Goal: Task Accomplishment & Management: Manage account settings

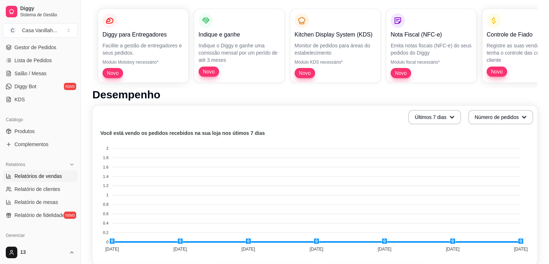
scroll to position [108, 0]
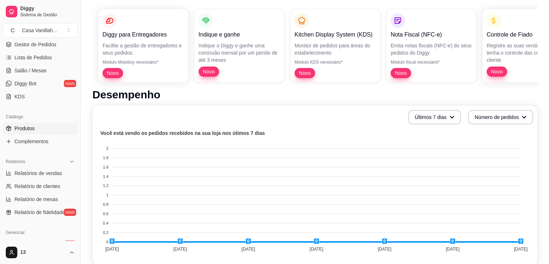
click at [29, 132] on link "Produtos" at bounding box center [40, 128] width 75 height 12
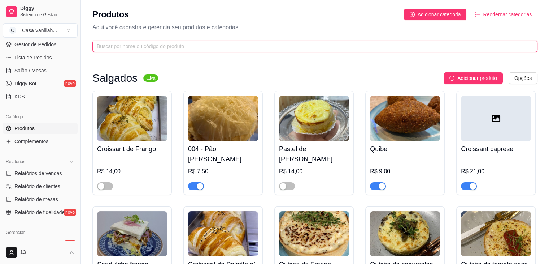
click at [121, 47] on input "text" at bounding box center [312, 46] width 431 height 8
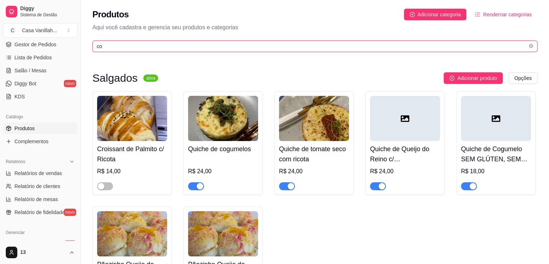
type input "c"
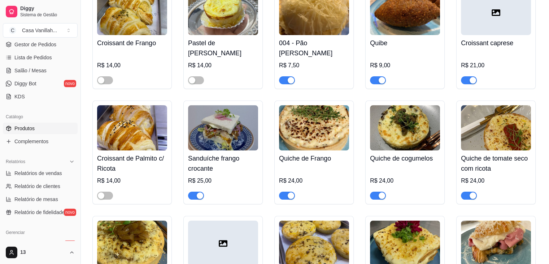
scroll to position [108, 0]
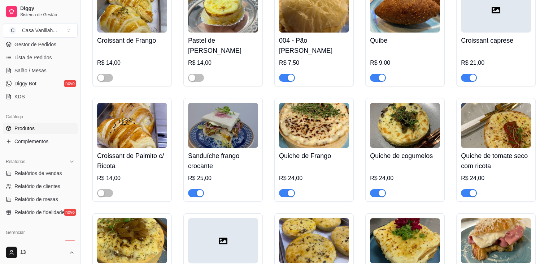
click at [288, 80] on div "button" at bounding box center [291, 77] width 7 height 7
click at [387, 10] on img at bounding box center [405, 9] width 70 height 45
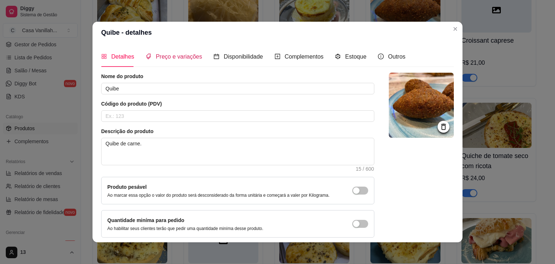
click at [167, 56] on span "Preço e variações" at bounding box center [179, 56] width 46 height 6
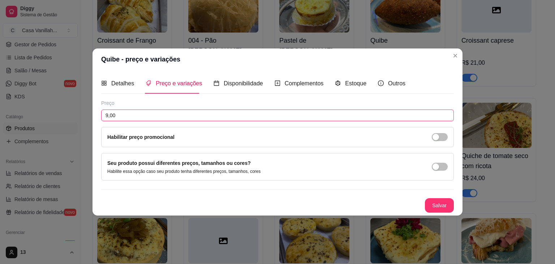
click at [132, 114] on input "9,00" at bounding box center [277, 115] width 352 height 12
type input "10,50"
click at [444, 206] on button "Salvar" at bounding box center [439, 205] width 28 height 14
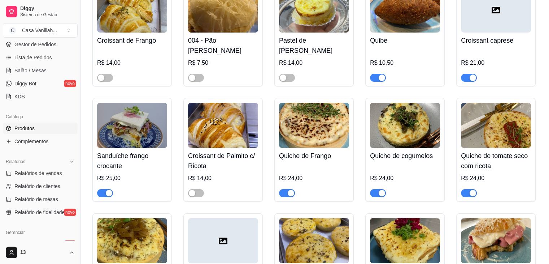
click at [480, 21] on div at bounding box center [496, 9] width 70 height 45
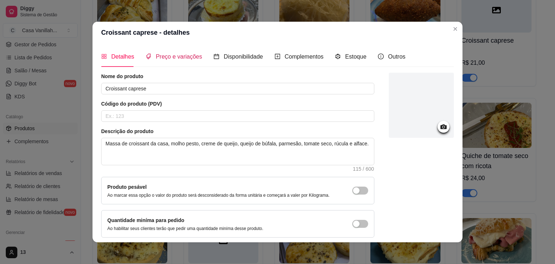
click at [176, 57] on span "Preço e variações" at bounding box center [179, 56] width 46 height 6
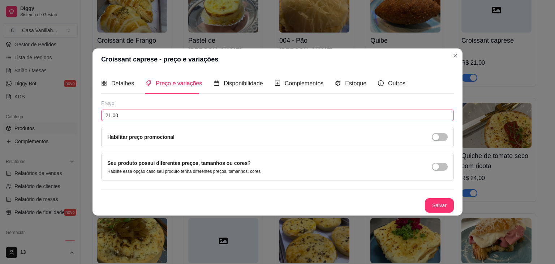
click at [137, 111] on input "21,00" at bounding box center [277, 115] width 352 height 12
type input "24,00"
click at [436, 213] on div "Detalhes Preço e variações Disponibilidade Complementos Estoque Outros Nome do …" at bounding box center [277, 142] width 370 height 145
click at [436, 207] on button "Salvar" at bounding box center [439, 205] width 29 height 14
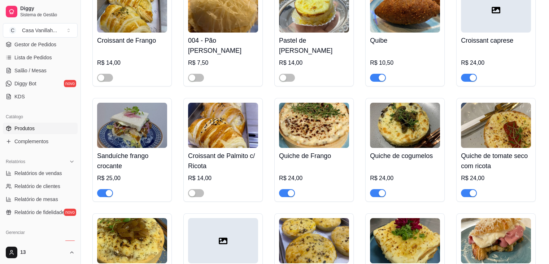
click at [117, 139] on img at bounding box center [132, 125] width 70 height 45
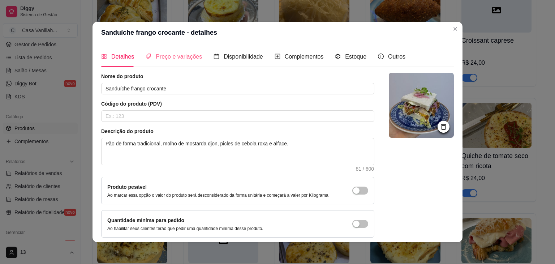
click at [159, 62] on div "Preço e variações" at bounding box center [174, 56] width 56 height 21
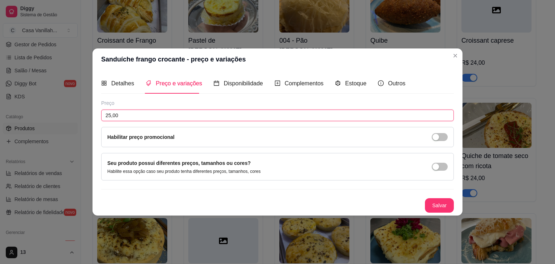
click at [125, 116] on input "25,00" at bounding box center [277, 115] width 352 height 12
type input "26,00"
click at [433, 203] on button "Salvar" at bounding box center [439, 205] width 29 height 14
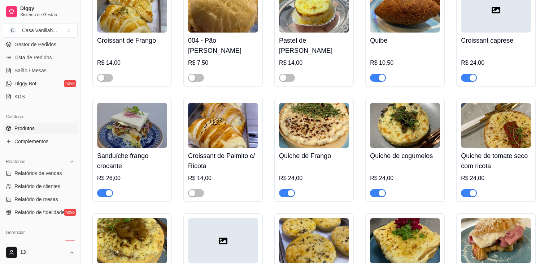
click at [323, 126] on img at bounding box center [314, 125] width 70 height 45
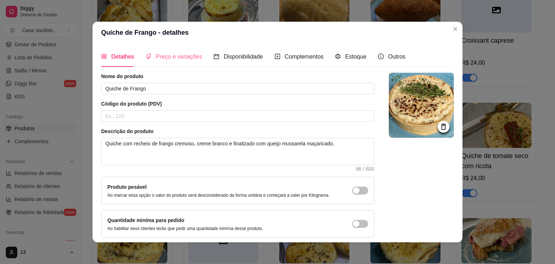
click at [173, 62] on div "Preço e variações" at bounding box center [174, 56] width 56 height 21
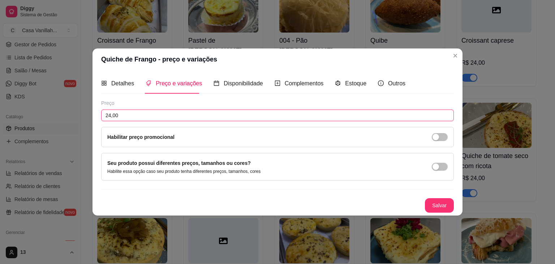
click at [131, 113] on input "24,00" at bounding box center [277, 115] width 352 height 12
type input "26,00"
click at [425, 202] on button "Salvar" at bounding box center [439, 205] width 29 height 14
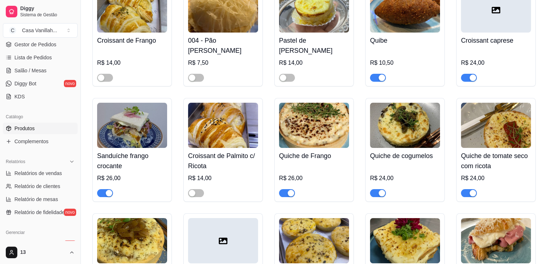
click at [396, 127] on img at bounding box center [405, 125] width 70 height 45
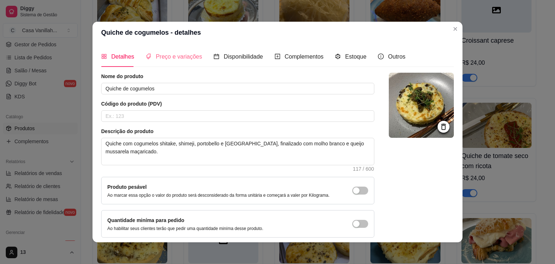
click at [173, 62] on div "Preço e variações" at bounding box center [174, 56] width 56 height 21
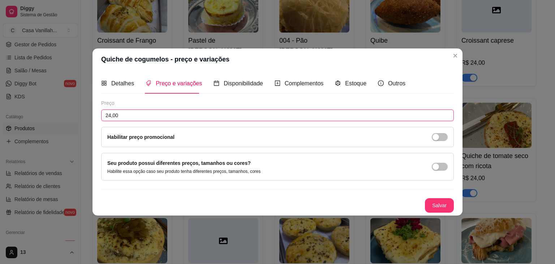
click at [138, 114] on input "24,00" at bounding box center [277, 115] width 352 height 12
type input "26,50"
click at [442, 205] on button "Salvar" at bounding box center [439, 205] width 29 height 14
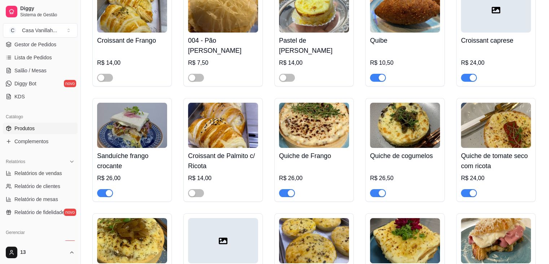
click at [397, 144] on img at bounding box center [405, 125] width 70 height 45
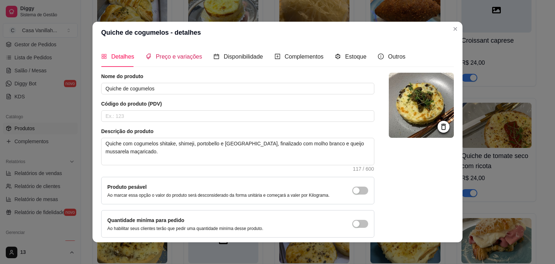
click at [181, 59] on span "Preço e variações" at bounding box center [179, 56] width 46 height 6
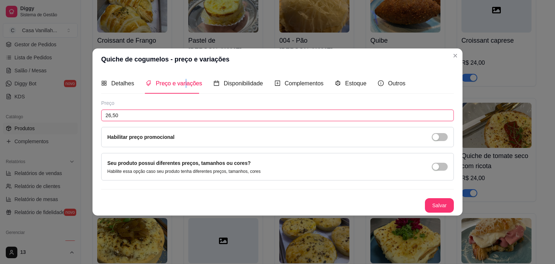
click at [150, 113] on input "26,50" at bounding box center [277, 115] width 352 height 12
type input "27,00"
click at [433, 205] on button "Salvar" at bounding box center [439, 205] width 28 height 14
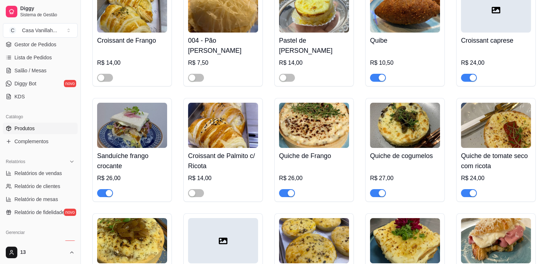
click at [479, 118] on img at bounding box center [496, 125] width 70 height 45
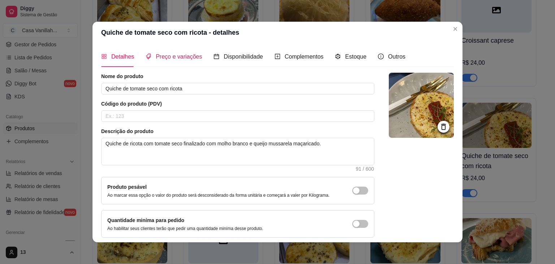
click at [186, 60] on span "Preço e variações" at bounding box center [179, 56] width 46 height 6
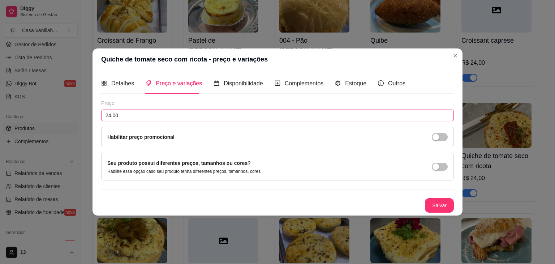
click at [129, 113] on input "24,00" at bounding box center [277, 115] width 352 height 12
type input "26,00"
click at [429, 204] on button "Salvar" at bounding box center [439, 205] width 28 height 14
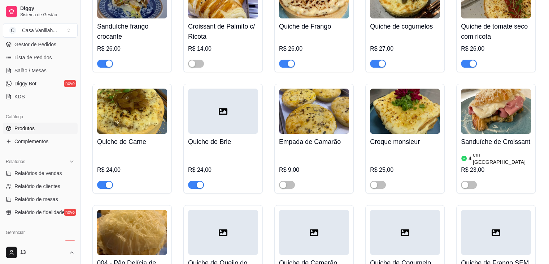
scroll to position [253, 0]
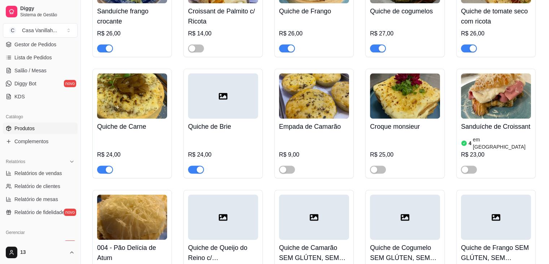
click at [149, 85] on img at bounding box center [132, 95] width 70 height 45
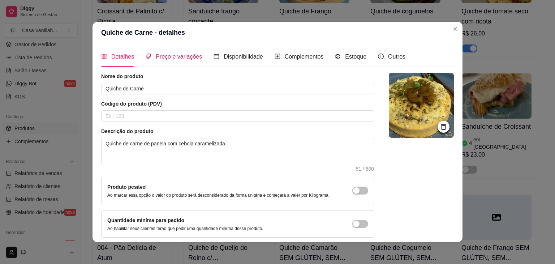
click at [176, 55] on span "Preço e variações" at bounding box center [179, 56] width 46 height 6
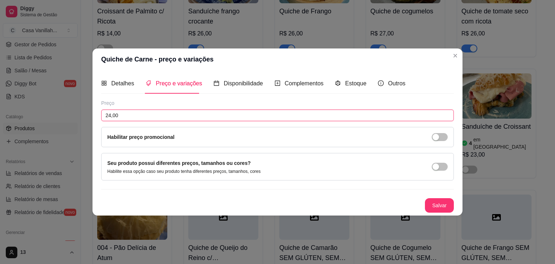
click at [138, 119] on input "24,00" at bounding box center [277, 115] width 352 height 12
type input "27,00"
click at [439, 207] on button "Salvar" at bounding box center [439, 205] width 29 height 14
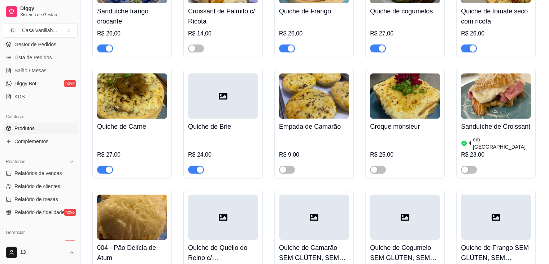
click at [224, 111] on div at bounding box center [223, 95] width 70 height 45
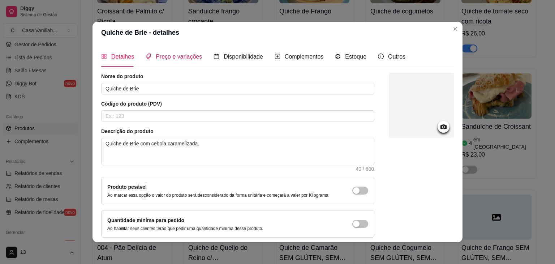
click at [161, 56] on span "Preço e variações" at bounding box center [179, 56] width 46 height 6
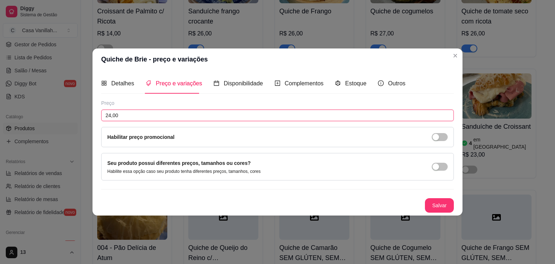
click at [121, 114] on input "24,00" at bounding box center [277, 115] width 352 height 12
type input "26,00"
click at [429, 210] on button "Salvar" at bounding box center [439, 205] width 28 height 14
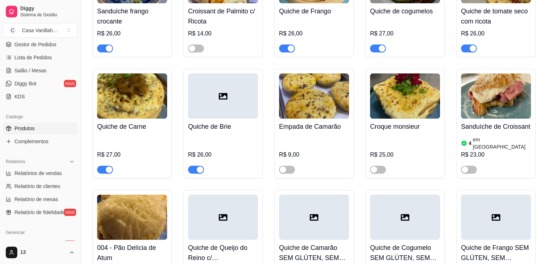
click at [390, 109] on img at bounding box center [405, 95] width 70 height 45
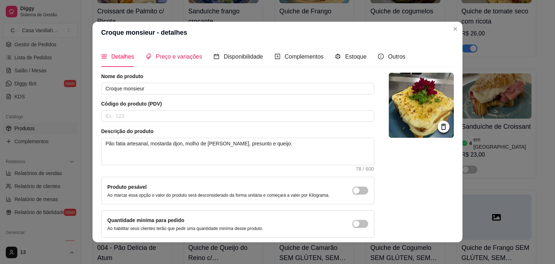
click at [183, 60] on span "Preço e variações" at bounding box center [179, 56] width 46 height 6
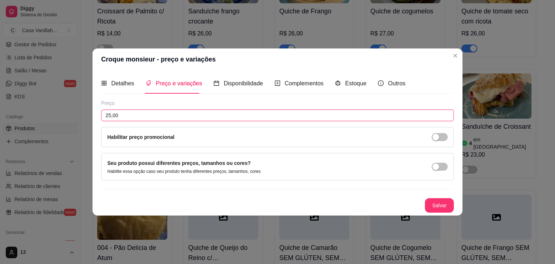
click at [131, 111] on input "25,00" at bounding box center [277, 115] width 352 height 12
type input "26,00"
click at [441, 204] on button "Salvar" at bounding box center [439, 205] width 29 height 14
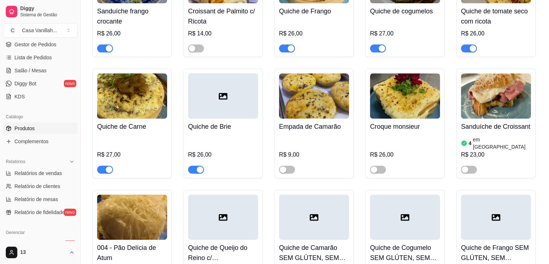
click at [493, 102] on img at bounding box center [496, 95] width 70 height 45
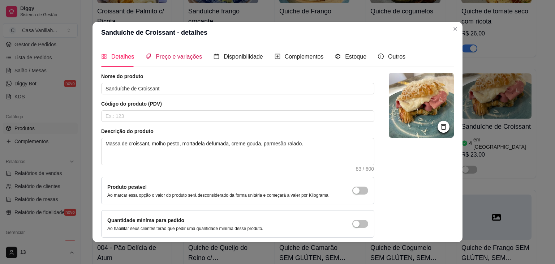
click at [156, 61] on div "Preço e variações" at bounding box center [174, 56] width 56 height 9
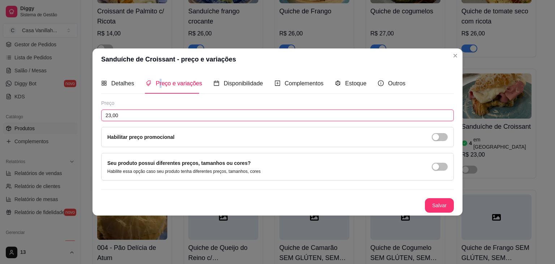
click at [133, 114] on input "23,00" at bounding box center [277, 115] width 352 height 12
type input "24,00"
click at [440, 204] on button "Salvar" at bounding box center [439, 205] width 29 height 14
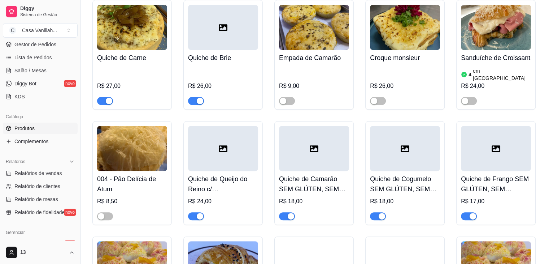
scroll to position [325, 0]
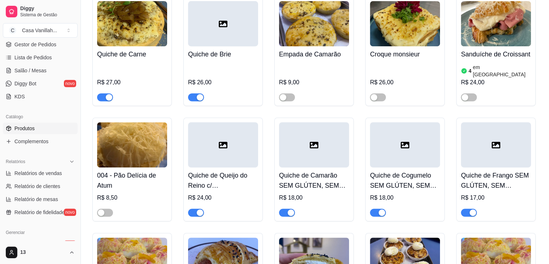
click at [216, 142] on div at bounding box center [223, 144] width 70 height 45
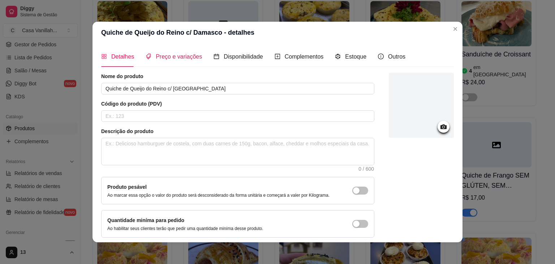
click at [174, 57] on span "Preço e variações" at bounding box center [179, 56] width 46 height 6
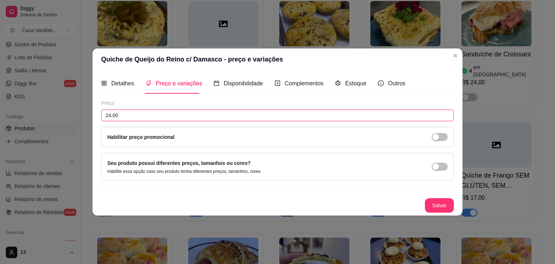
click at [130, 114] on input "24,00" at bounding box center [277, 115] width 352 height 12
type input "27,00"
click at [441, 207] on button "Salvar" at bounding box center [439, 205] width 29 height 14
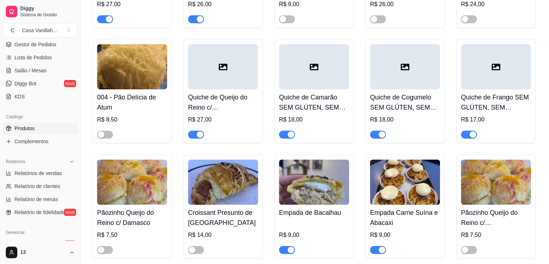
scroll to position [397, 0]
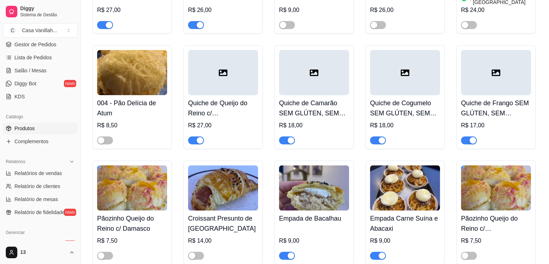
click at [325, 79] on div at bounding box center [314, 72] width 70 height 45
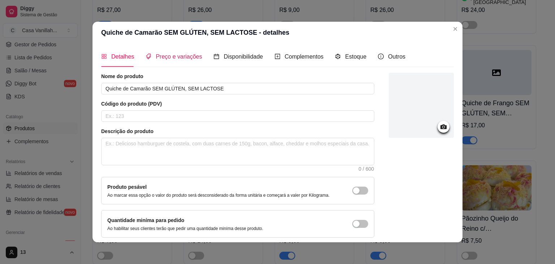
drag, startPoint x: 183, startPoint y: 58, endPoint x: 176, endPoint y: 57, distance: 6.9
click at [183, 57] on span "Preço e variações" at bounding box center [179, 56] width 46 height 6
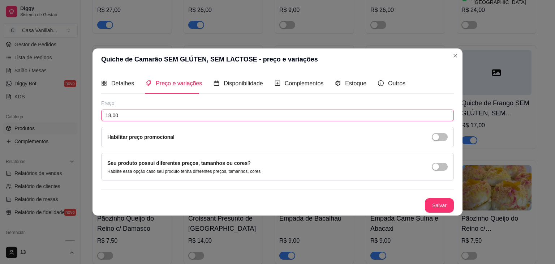
click at [140, 117] on input "18,00" at bounding box center [277, 115] width 352 height 12
click at [140, 116] on input "18,00" at bounding box center [277, 115] width 352 height 12
type input "19,00"
click at [440, 208] on button "Salvar" at bounding box center [439, 205] width 29 height 14
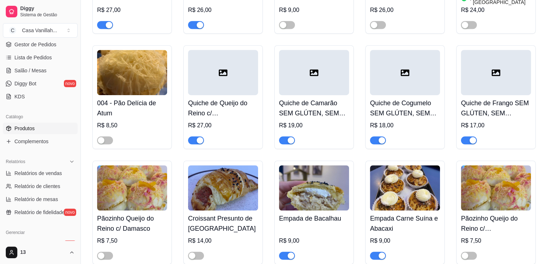
click at [379, 78] on div at bounding box center [405, 72] width 70 height 45
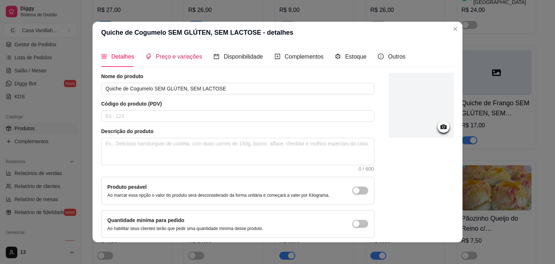
click at [182, 60] on span "Preço e variações" at bounding box center [179, 56] width 46 height 6
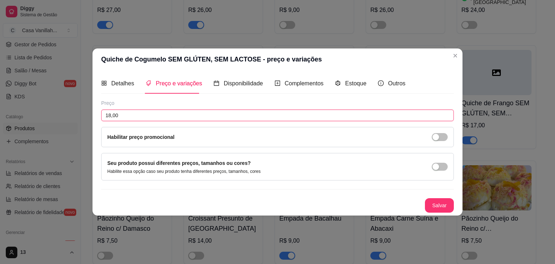
click at [135, 117] on input "18,00" at bounding box center [277, 115] width 352 height 12
type input "19,00"
click at [441, 209] on button "Salvar" at bounding box center [439, 205] width 29 height 14
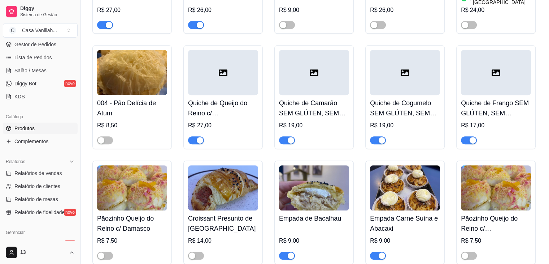
click at [478, 82] on div at bounding box center [496, 72] width 70 height 45
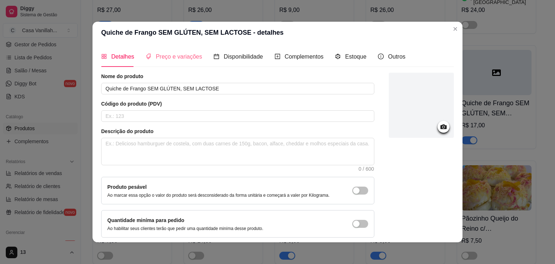
click at [148, 62] on div "Preço e variações" at bounding box center [174, 56] width 56 height 21
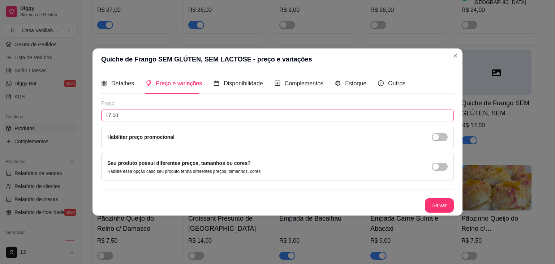
click at [132, 117] on input "17,00" at bounding box center [277, 115] width 352 height 12
type input "18,00"
click at [432, 202] on button "Salvar" at bounding box center [439, 205] width 29 height 14
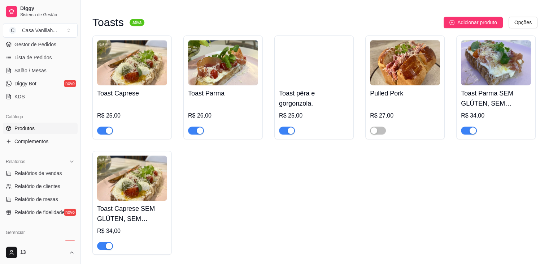
scroll to position [686, 0]
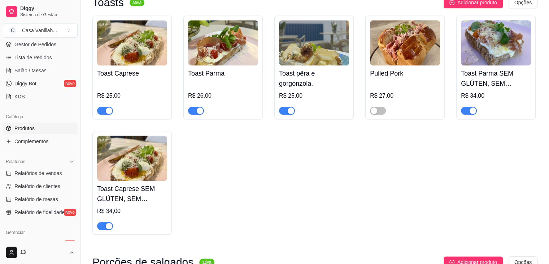
click at [146, 35] on img at bounding box center [132, 42] width 70 height 45
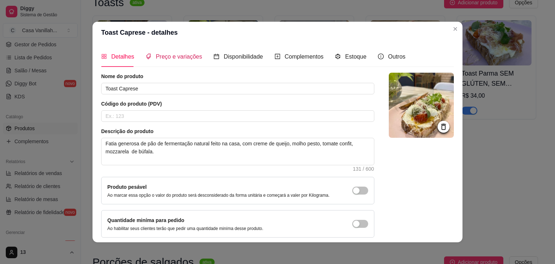
click at [177, 57] on span "Preço e variações" at bounding box center [179, 56] width 46 height 6
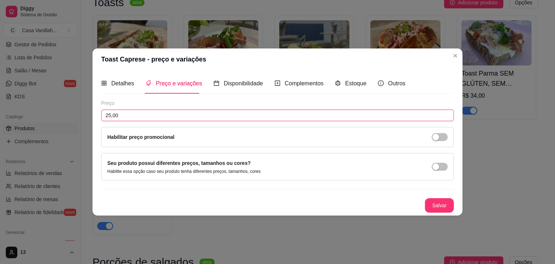
click at [127, 111] on input "25,00" at bounding box center [277, 115] width 352 height 12
type input "26,00"
click at [436, 204] on button "Salvar" at bounding box center [439, 205] width 28 height 14
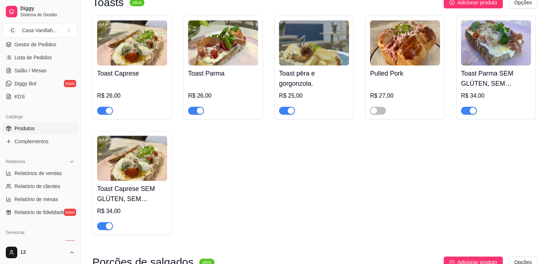
click at [223, 47] on img at bounding box center [223, 42] width 70 height 45
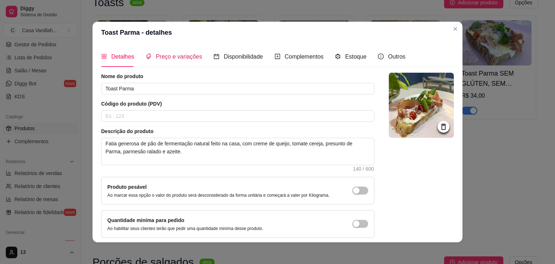
click at [167, 60] on span "Preço e variações" at bounding box center [179, 56] width 46 height 6
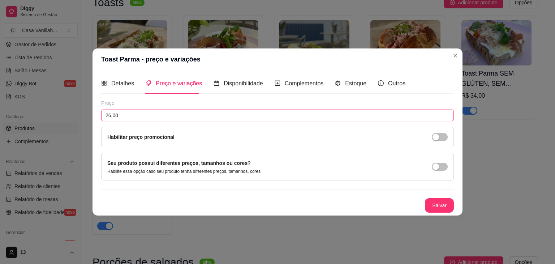
click at [135, 113] on input "26,00" at bounding box center [277, 115] width 352 height 12
type input "27,00"
click at [436, 205] on button "Salvar" at bounding box center [439, 205] width 29 height 14
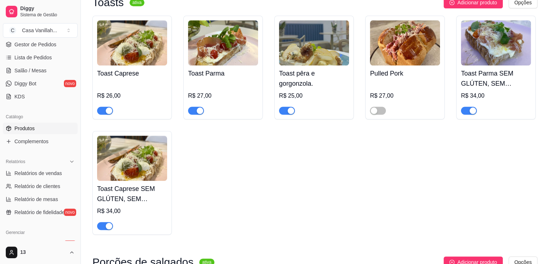
click at [311, 57] on img at bounding box center [314, 42] width 70 height 45
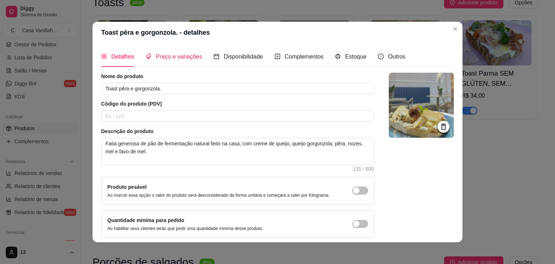
click at [187, 57] on span "Preço e variações" at bounding box center [179, 56] width 46 height 6
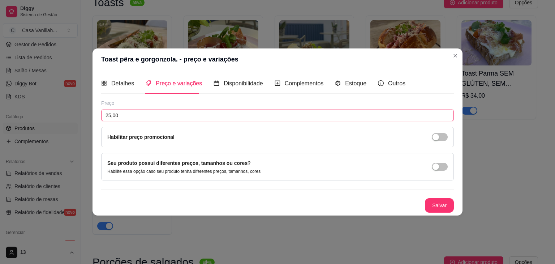
click at [133, 117] on input "25,00" at bounding box center [277, 115] width 352 height 12
type input "27,00"
click at [436, 207] on button "Salvar" at bounding box center [439, 205] width 29 height 14
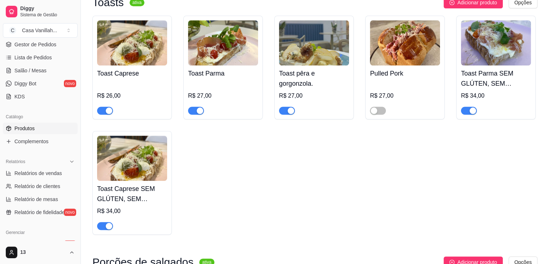
click at [113, 40] on img at bounding box center [132, 42] width 70 height 45
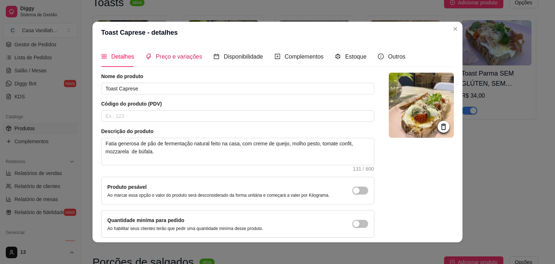
click at [178, 57] on span "Preço e variações" at bounding box center [179, 56] width 46 height 6
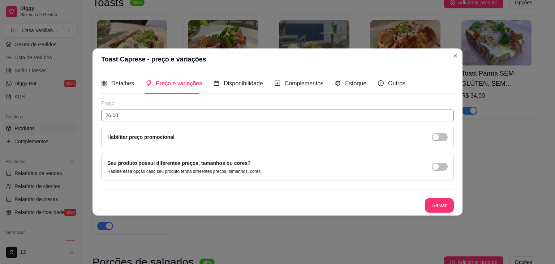
click at [121, 114] on input "26,00" at bounding box center [277, 115] width 352 height 12
click at [121, 113] on input "26,00" at bounding box center [277, 115] width 352 height 12
type input "27,00"
click at [436, 206] on button "Salvar" at bounding box center [439, 205] width 29 height 14
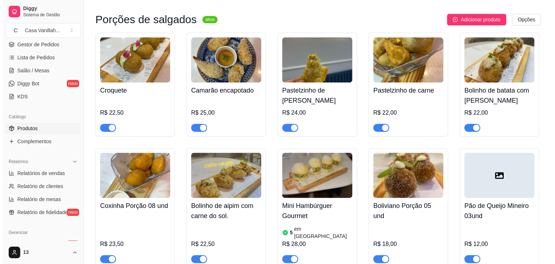
scroll to position [939, 0]
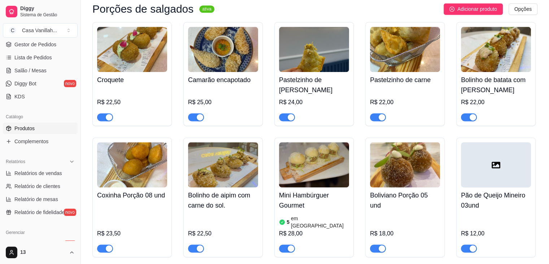
click at [138, 55] on img at bounding box center [132, 49] width 70 height 45
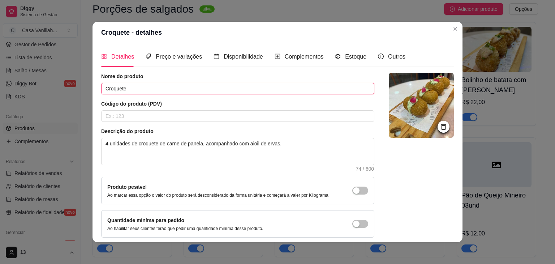
click at [137, 86] on input "Croquete" at bounding box center [237, 89] width 273 height 12
click at [131, 90] on input "Croquete de Carne de Panela" at bounding box center [237, 89] width 273 height 12
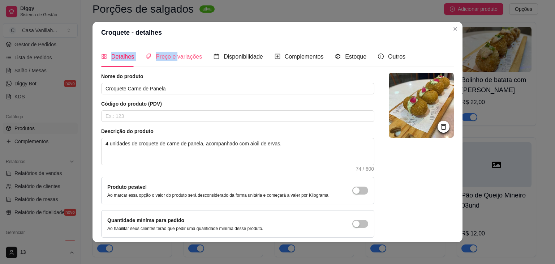
drag, startPoint x: 211, startPoint y: 52, endPoint x: 166, endPoint y: 47, distance: 45.7
click at [169, 47] on section "Croquete - detalhes Detalhes Preço e variações Disponibilidade Complementos Est…" at bounding box center [277, 132] width 370 height 220
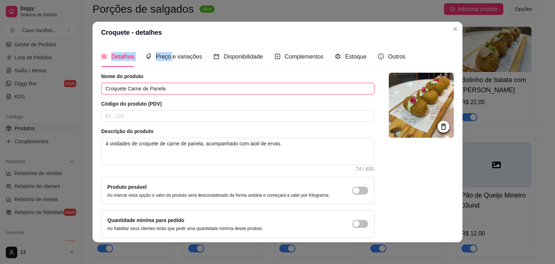
drag, startPoint x: 170, startPoint y: 90, endPoint x: 171, endPoint y: 86, distance: 4.3
click at [171, 90] on input "Croquete Carne de Panela" at bounding box center [237, 89] width 273 height 12
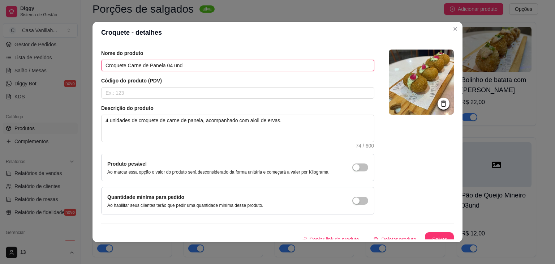
scroll to position [30, 0]
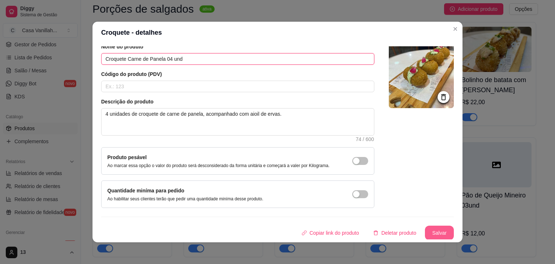
type input "Croquete Carne de Panela 04 und"
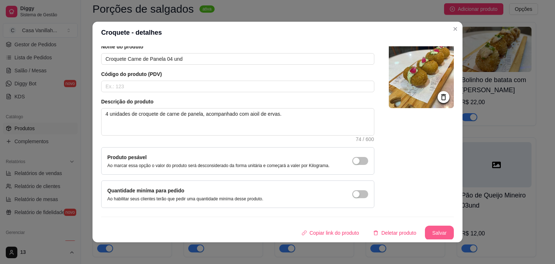
click at [429, 232] on button "Salvar" at bounding box center [439, 232] width 29 height 14
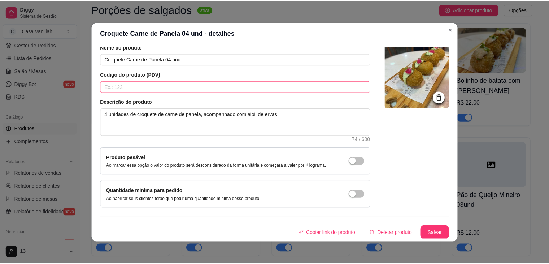
scroll to position [0, 0]
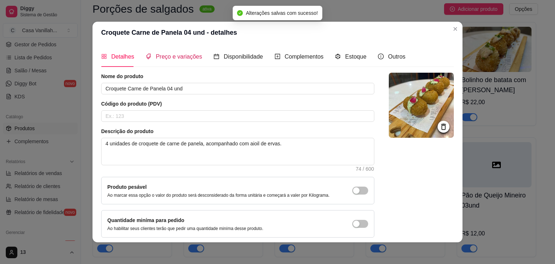
click at [176, 56] on span "Preço e variações" at bounding box center [179, 56] width 46 height 6
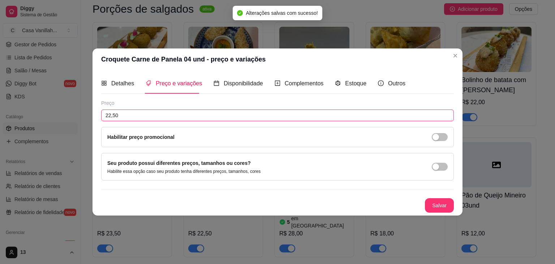
click at [129, 113] on input "22,50" at bounding box center [277, 115] width 352 height 12
click at [120, 114] on input "0,00" at bounding box center [277, 115] width 352 height 12
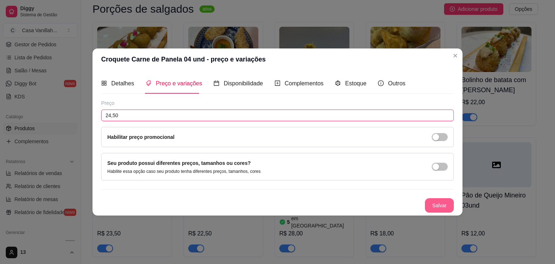
type input "24,50"
click at [433, 205] on button "Salvar" at bounding box center [439, 205] width 28 height 14
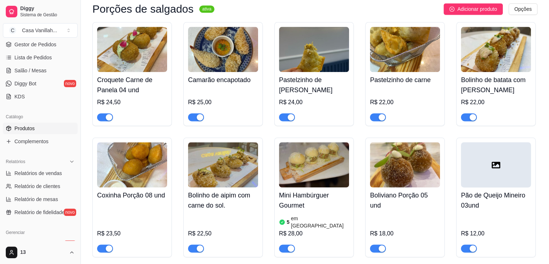
click at [245, 52] on img at bounding box center [223, 49] width 70 height 45
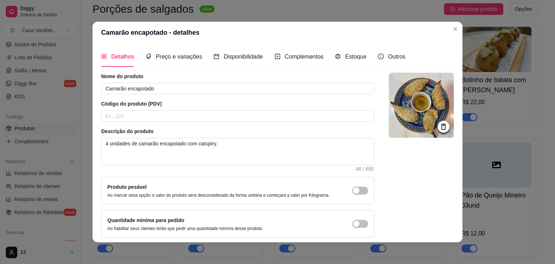
click at [157, 68] on div "Detalhes Preço e variações Disponibilidade Complementos Estoque Outros Nome do …" at bounding box center [277, 142] width 352 height 193
click at [160, 58] on span "Preço e variações" at bounding box center [179, 56] width 46 height 6
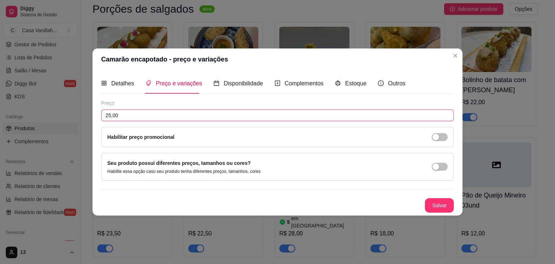
click at [133, 116] on input "25,00" at bounding box center [277, 115] width 352 height 12
type input "26,00"
click at [442, 205] on button "Salvar" at bounding box center [439, 205] width 28 height 14
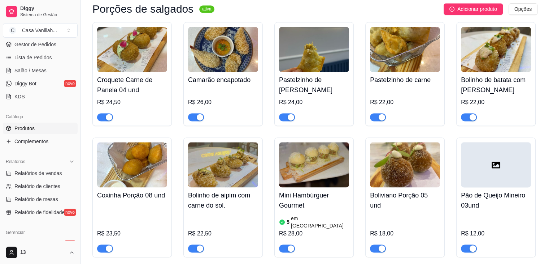
click at [344, 53] on img at bounding box center [314, 49] width 70 height 45
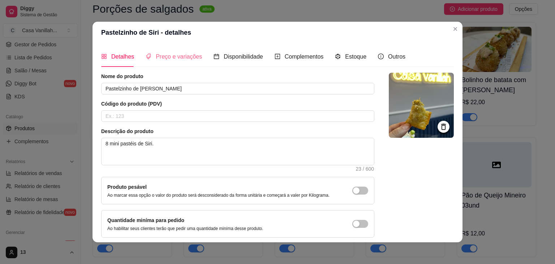
drag, startPoint x: 158, startPoint y: 70, endPoint x: 161, endPoint y: 64, distance: 6.1
click at [158, 69] on div "Detalhes Preço e variações Disponibilidade Complementos Estoque Outros Nome do …" at bounding box center [277, 142] width 352 height 193
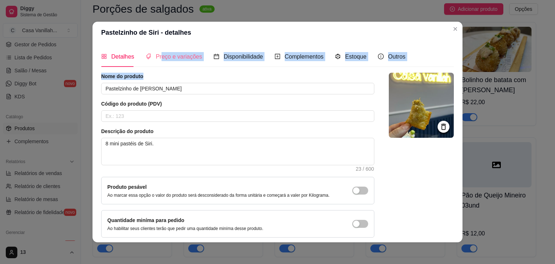
click at [160, 62] on div "Preço e variações" at bounding box center [174, 56] width 56 height 21
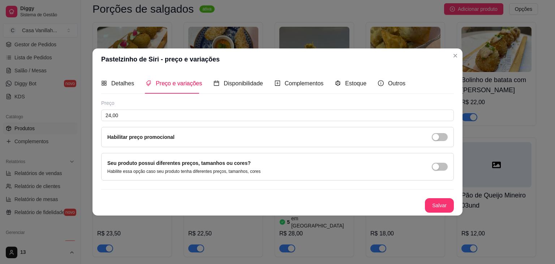
click at [144, 108] on div "Preço 24,00 Habilitar preço promocional" at bounding box center [277, 123] width 352 height 48
click at [143, 115] on input "24,00" at bounding box center [277, 115] width 352 height 12
type input "25,00"
click at [439, 203] on button "Salvar" at bounding box center [439, 205] width 29 height 14
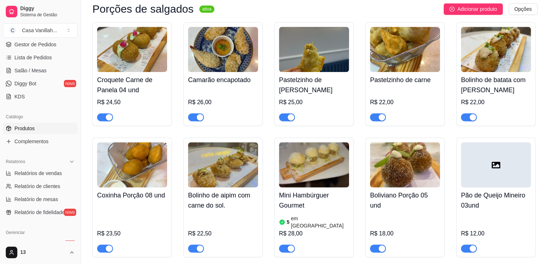
click at [383, 49] on img at bounding box center [405, 49] width 70 height 45
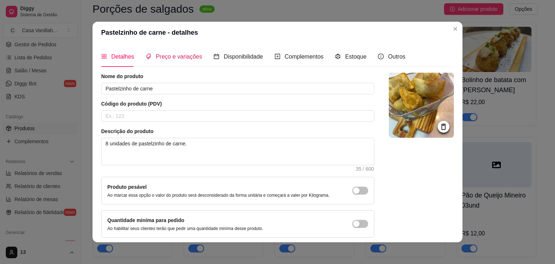
click at [163, 54] on span "Preço e variações" at bounding box center [179, 56] width 46 height 6
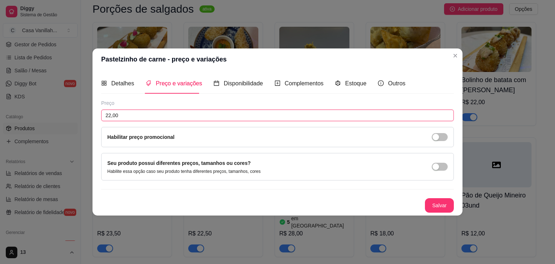
click at [122, 117] on input "22,00" at bounding box center [277, 115] width 352 height 12
type input "24,00"
click at [433, 204] on button "Salvar" at bounding box center [439, 205] width 29 height 14
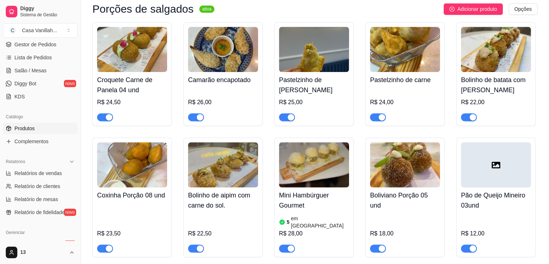
click at [483, 57] on img at bounding box center [496, 49] width 70 height 45
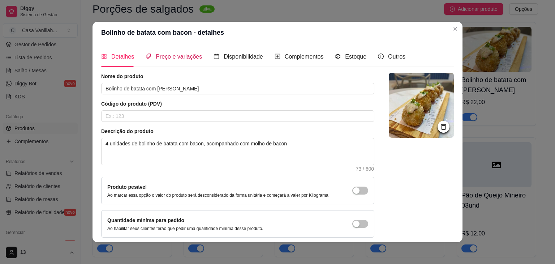
click at [177, 55] on span "Preço e variações" at bounding box center [179, 56] width 46 height 6
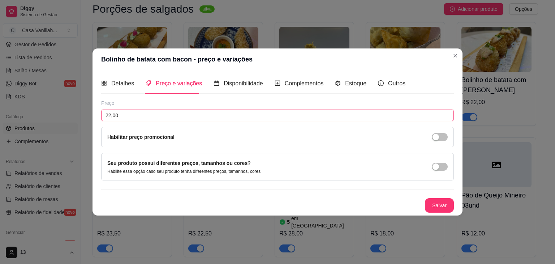
click at [122, 116] on input "22,00" at bounding box center [277, 115] width 352 height 12
click at [121, 116] on input "22,00" at bounding box center [277, 115] width 352 height 12
click at [122, 114] on input "22,00" at bounding box center [277, 115] width 352 height 12
type input "24,00"
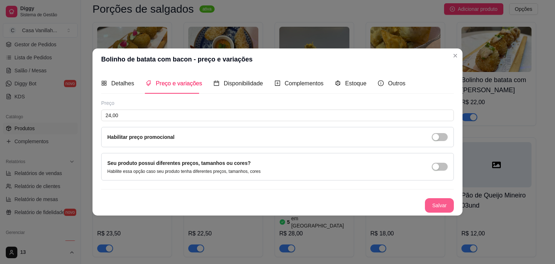
click at [434, 202] on button "Salvar" at bounding box center [439, 205] width 29 height 14
click at [431, 203] on button "Salvar" at bounding box center [439, 205] width 28 height 14
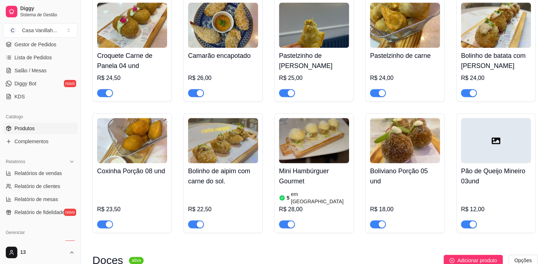
scroll to position [975, 0]
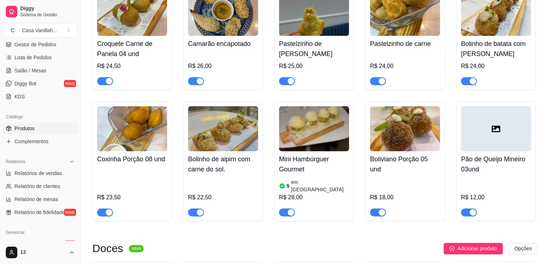
click at [126, 144] on img at bounding box center [132, 128] width 70 height 45
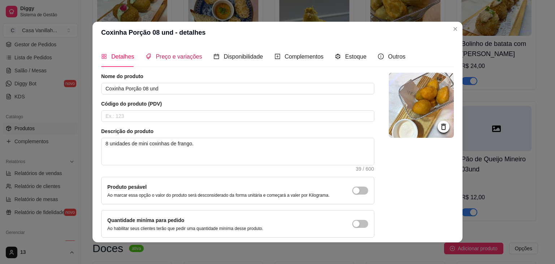
click at [181, 61] on div "Preço e variações" at bounding box center [174, 56] width 56 height 9
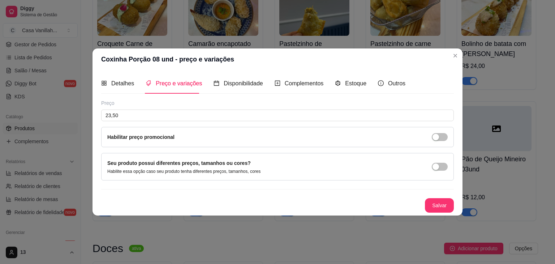
click at [144, 109] on div "Preço 23,50 Habilitar preço promocional" at bounding box center [277, 123] width 352 height 48
click at [140, 120] on input "23,50" at bounding box center [277, 115] width 352 height 12
click at [140, 116] on input "23,50" at bounding box center [277, 115] width 352 height 12
type input "25,50"
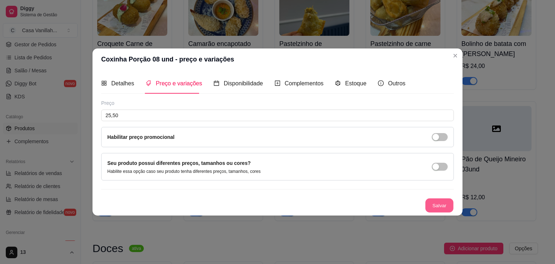
click at [433, 209] on button "Salvar" at bounding box center [439, 205] width 28 height 14
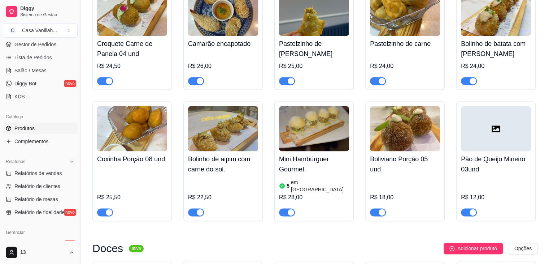
click at [213, 117] on img at bounding box center [223, 128] width 70 height 45
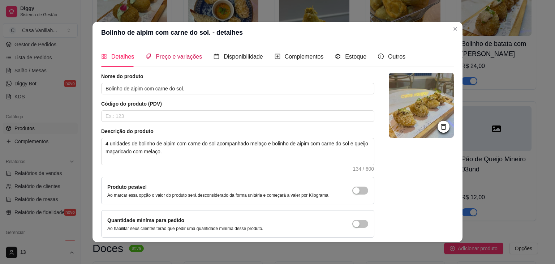
click at [191, 57] on span "Preço e variações" at bounding box center [179, 56] width 46 height 6
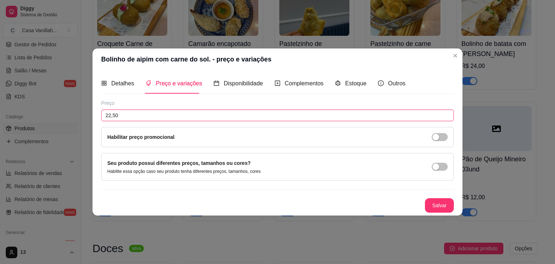
click at [122, 116] on input "22,50" at bounding box center [277, 115] width 352 height 12
click at [438, 205] on button "Salvar" at bounding box center [439, 205] width 28 height 14
click at [139, 114] on input "24,50" at bounding box center [277, 115] width 352 height 12
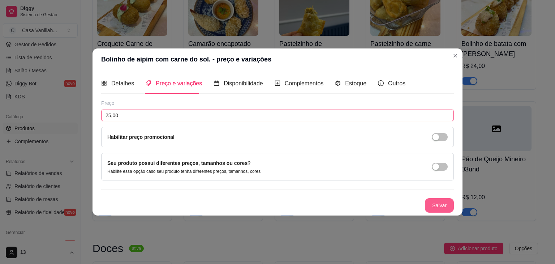
type input "25,00"
click at [443, 204] on button "Salvar" at bounding box center [439, 205] width 28 height 14
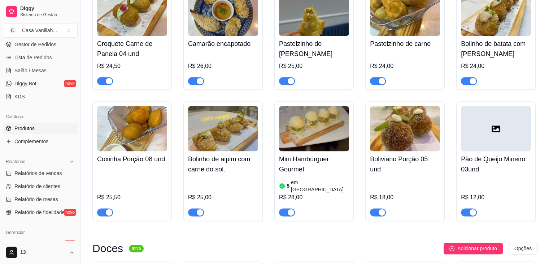
click at [415, 130] on img at bounding box center [405, 128] width 70 height 45
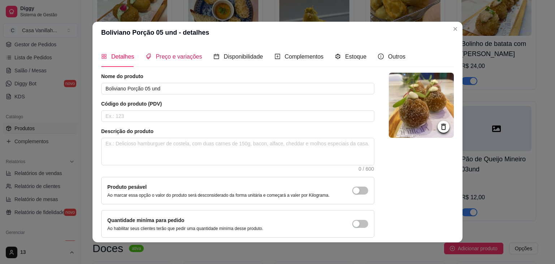
click at [189, 59] on span "Preço e variações" at bounding box center [179, 56] width 46 height 6
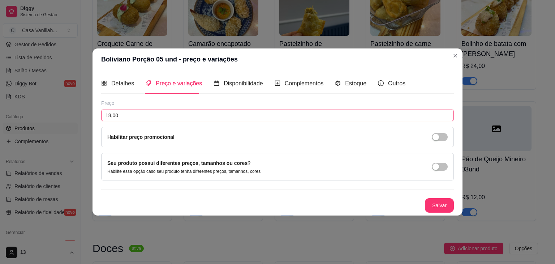
click at [140, 117] on input "18,00" at bounding box center [277, 115] width 352 height 12
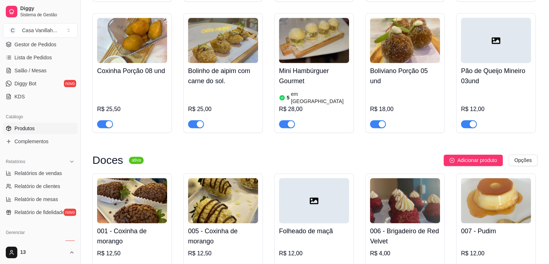
scroll to position [1083, 0]
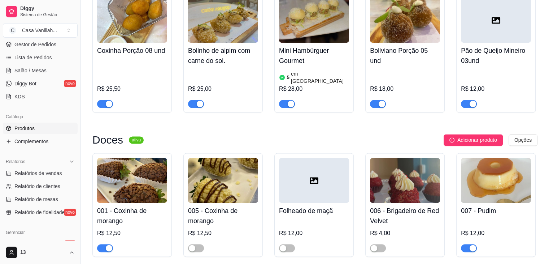
click at [306, 27] on img at bounding box center [314, 19] width 70 height 45
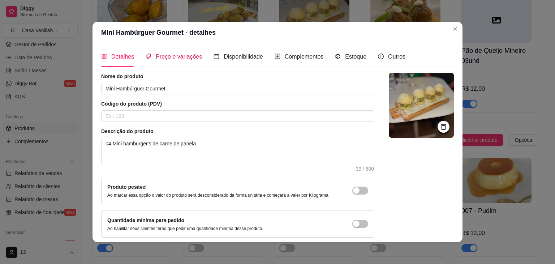
click at [183, 58] on span "Preço e variações" at bounding box center [179, 56] width 46 height 6
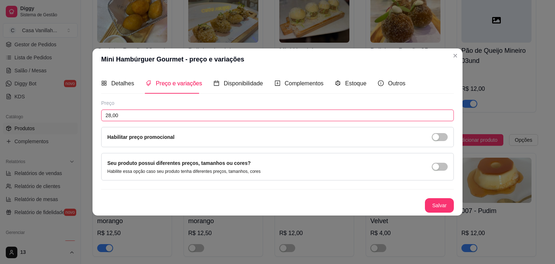
click at [141, 117] on input "28,00" at bounding box center [277, 115] width 352 height 12
click at [140, 117] on input "28,00" at bounding box center [277, 115] width 352 height 12
click at [140, 114] on input "28,00" at bounding box center [277, 115] width 352 height 12
type input "29,00"
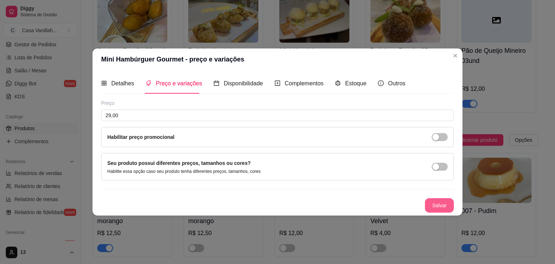
click at [447, 203] on button "Salvar" at bounding box center [439, 205] width 29 height 14
click at [430, 203] on button "Salvar" at bounding box center [439, 205] width 29 height 14
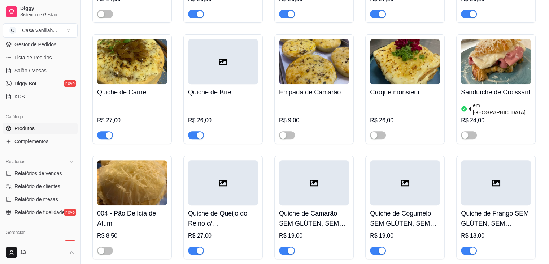
scroll to position [289, 0]
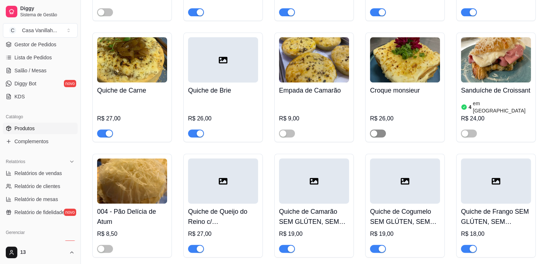
click at [373, 130] on div "button" at bounding box center [374, 133] width 7 height 7
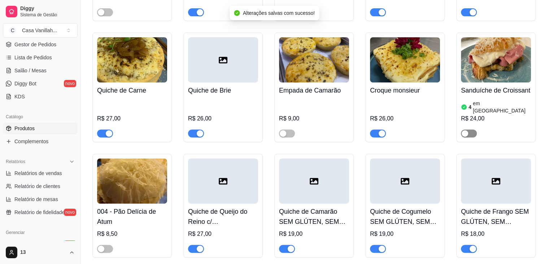
click at [467, 130] on div "button" at bounding box center [465, 133] width 7 height 7
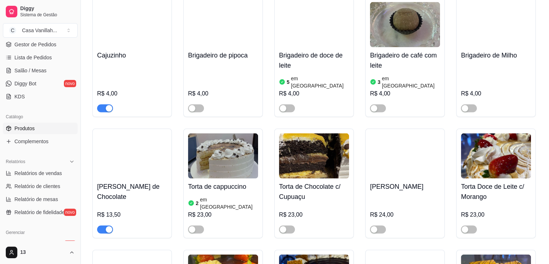
scroll to position [1517, 0]
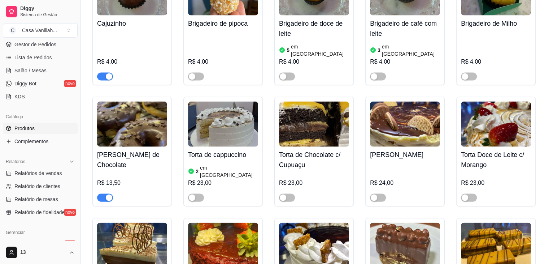
click at [110, 194] on div "button" at bounding box center [109, 197] width 7 height 7
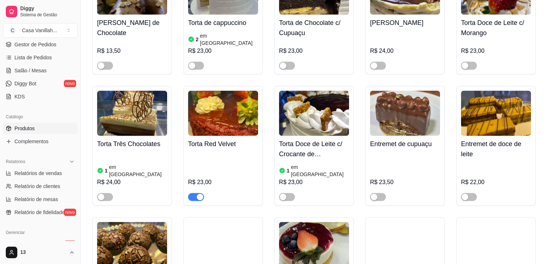
scroll to position [1661, 0]
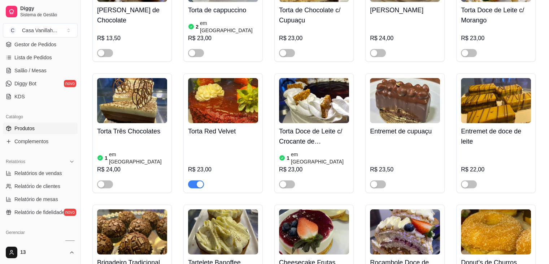
click at [198, 181] on div "button" at bounding box center [200, 184] width 7 height 7
click at [199, 180] on span "button" at bounding box center [196, 184] width 16 height 8
click at [286, 181] on div "button" at bounding box center [283, 184] width 7 height 7
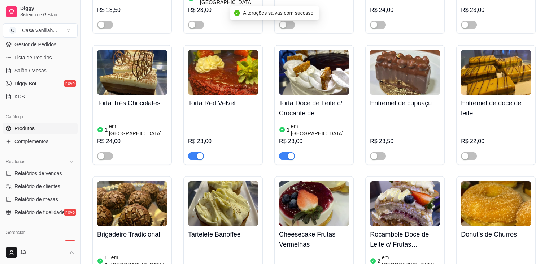
scroll to position [1770, 0]
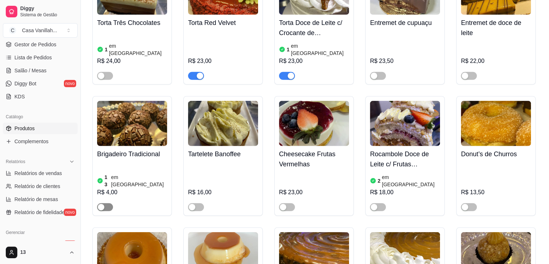
click at [100, 204] on div "button" at bounding box center [101, 207] width 7 height 7
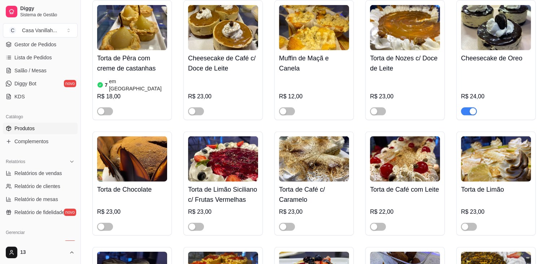
scroll to position [2239, 0]
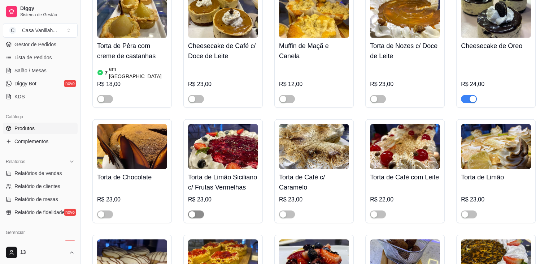
click at [192, 211] on div "button" at bounding box center [192, 214] width 7 height 7
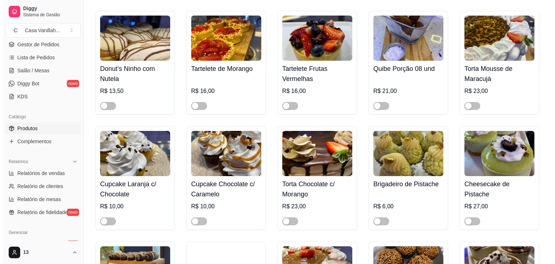
scroll to position [2420, 0]
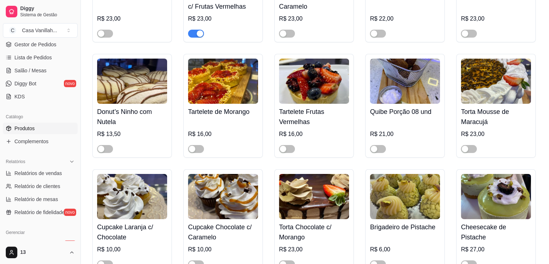
click at [416, 59] on img at bounding box center [405, 81] width 70 height 45
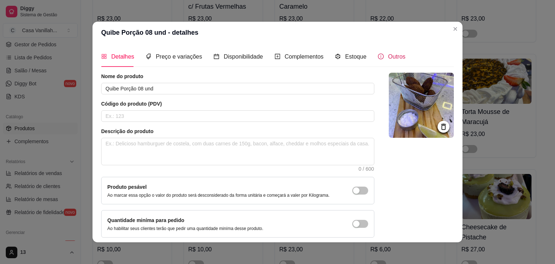
click at [388, 57] on span "Outros" at bounding box center [396, 56] width 17 height 6
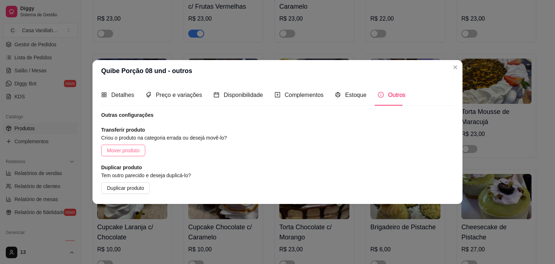
click at [121, 152] on span "Mover produto" at bounding box center [123, 150] width 33 height 8
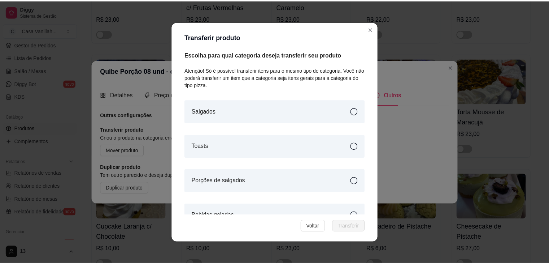
scroll to position [50, 0]
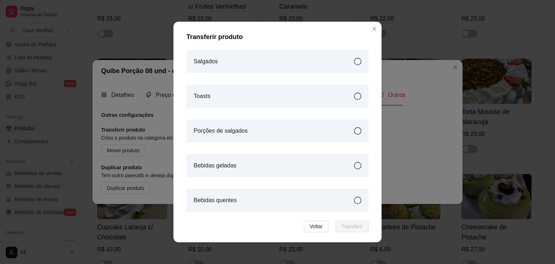
click at [259, 132] on div "Porções de salgados" at bounding box center [277, 130] width 182 height 23
click at [351, 224] on span "Transferir" at bounding box center [351, 226] width 21 height 8
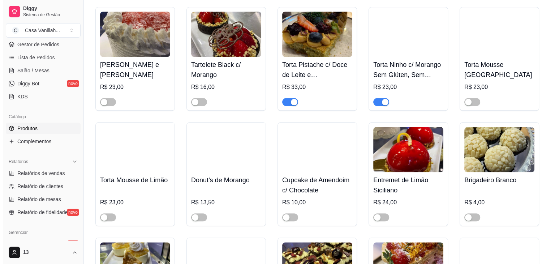
scroll to position [3431, 0]
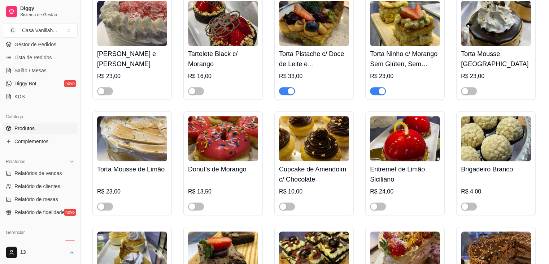
click at [236, 116] on img at bounding box center [223, 138] width 70 height 45
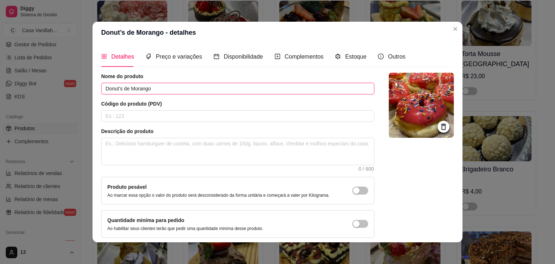
click at [127, 90] on input "Donut’s de Morango" at bounding box center [237, 89] width 273 height 12
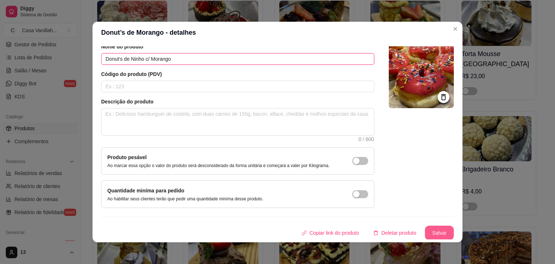
type input "Donut’s de Ninho c/ Morango"
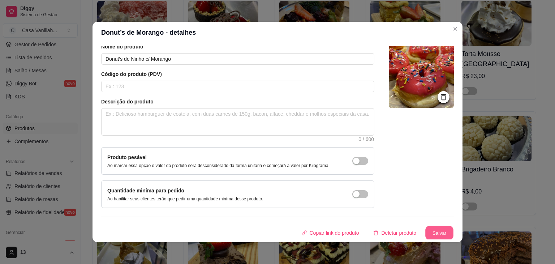
click at [431, 230] on button "Salvar" at bounding box center [439, 233] width 28 height 14
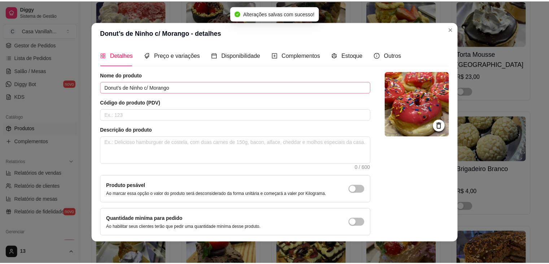
scroll to position [0, 0]
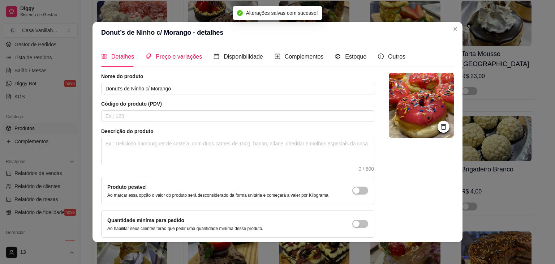
click at [146, 57] on icon "tags" at bounding box center [149, 56] width 6 height 6
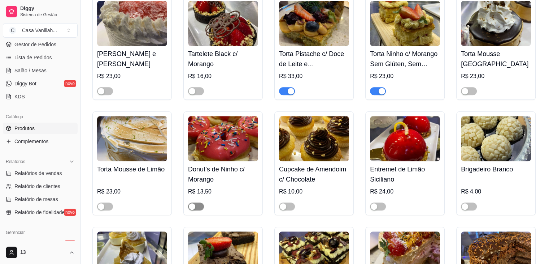
click at [191, 203] on div "button" at bounding box center [192, 206] width 7 height 7
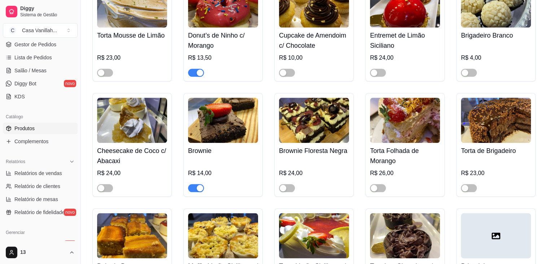
scroll to position [3612, 0]
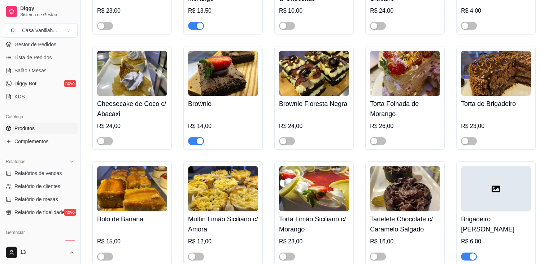
click at [472, 253] on div "button" at bounding box center [473, 256] width 7 height 7
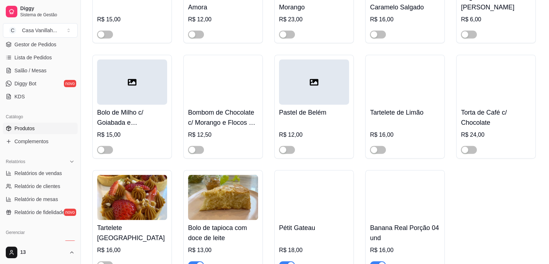
scroll to position [3864, 0]
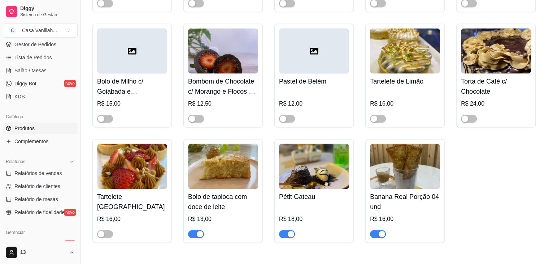
click at [291, 230] on div "button" at bounding box center [291, 233] width 7 height 7
click at [286, 230] on div "button" at bounding box center [283, 233] width 7 height 7
click at [297, 143] on img at bounding box center [314, 165] width 70 height 45
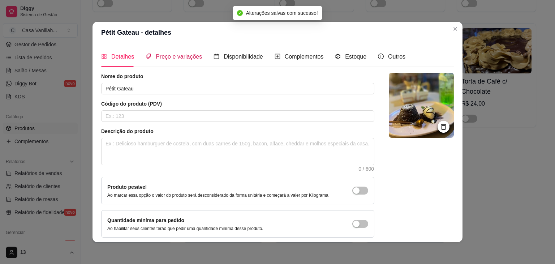
click at [185, 59] on span "Preço e variações" at bounding box center [179, 56] width 46 height 6
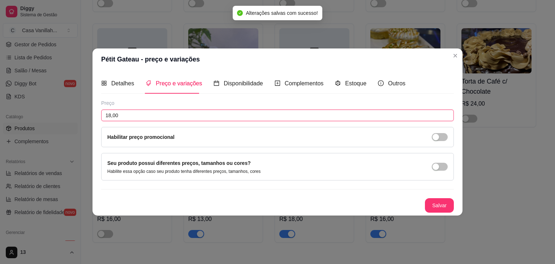
click at [136, 117] on input "18,00" at bounding box center [277, 115] width 352 height 12
click at [137, 115] on input "18,00" at bounding box center [277, 115] width 352 height 12
click at [138, 112] on input "18,00" at bounding box center [277, 115] width 352 height 12
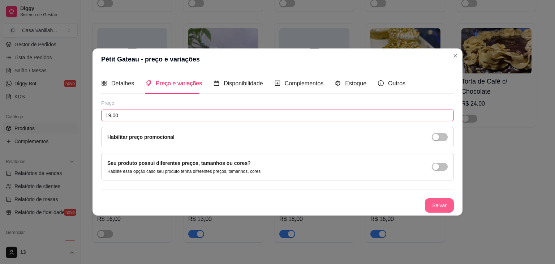
type input "19,00"
click at [435, 207] on button "Salvar" at bounding box center [439, 205] width 29 height 14
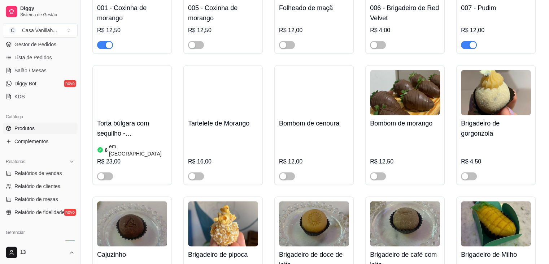
scroll to position [0, 0]
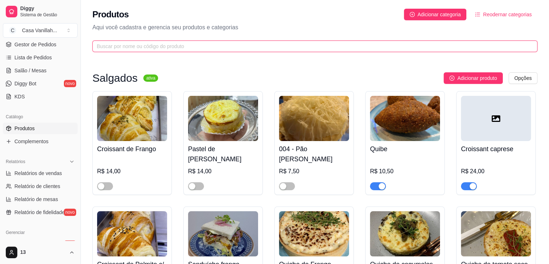
click at [155, 44] on input "text" at bounding box center [312, 46] width 431 height 8
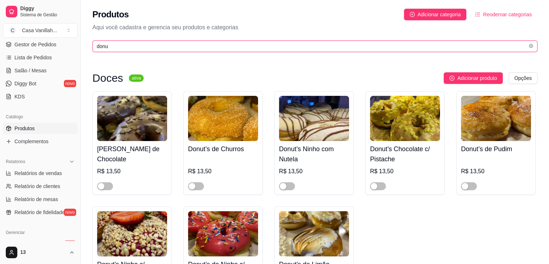
click at [157, 45] on input "donu" at bounding box center [312, 46] width 431 height 8
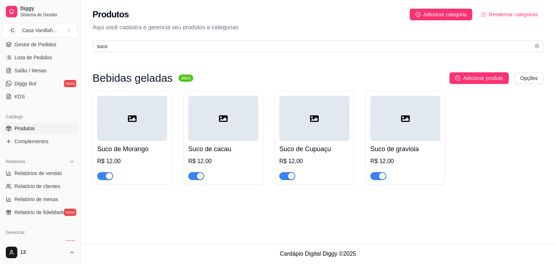
click at [109, 174] on div "button" at bounding box center [109, 176] width 7 height 7
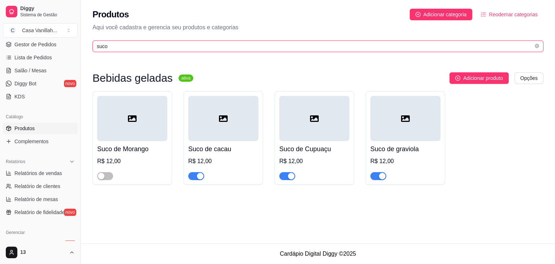
click at [148, 47] on input "suco" at bounding box center [315, 46] width 436 height 8
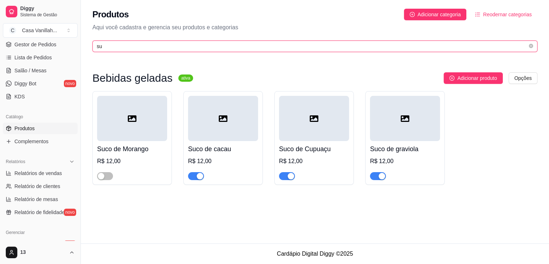
type input "s"
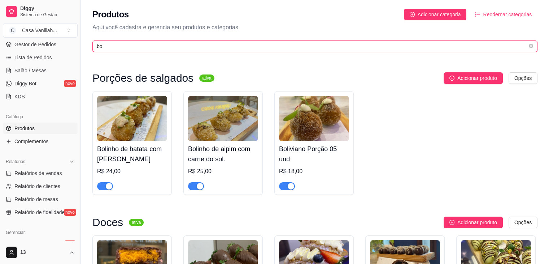
type input "b"
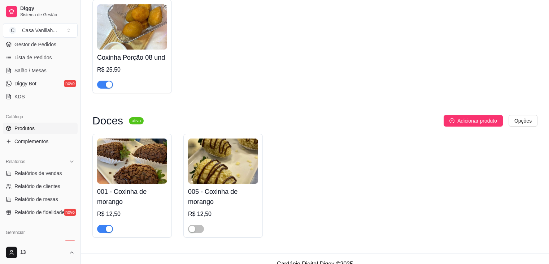
scroll to position [102, 0]
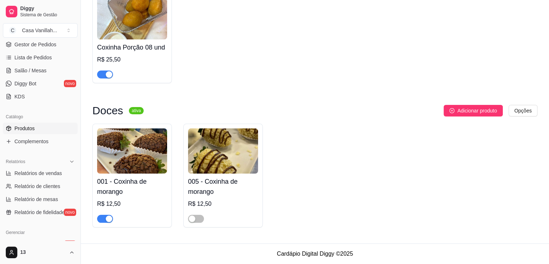
click at [99, 218] on span "button" at bounding box center [105, 219] width 16 height 8
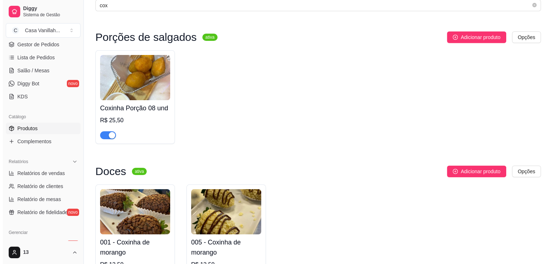
scroll to position [0, 0]
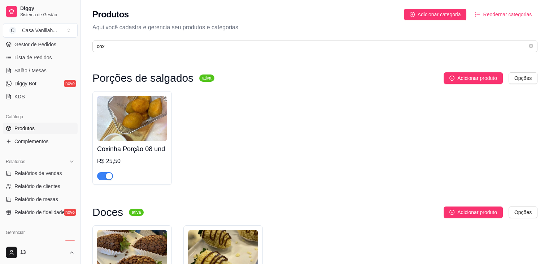
click at [237, 55] on div "Produtos Adicionar categoria Reodernar categorias Aqui você cadastra e gerencia…" at bounding box center [315, 28] width 468 height 56
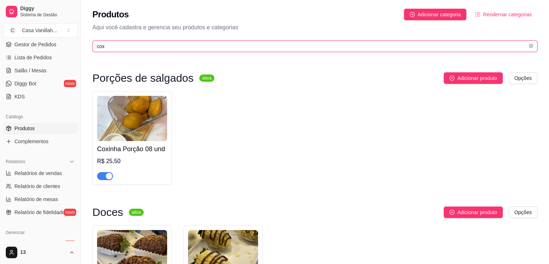
click at [242, 44] on input "cox" at bounding box center [312, 46] width 431 height 8
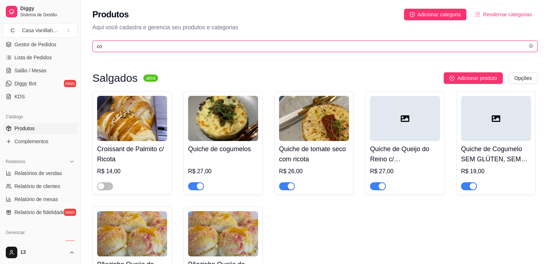
type input "c"
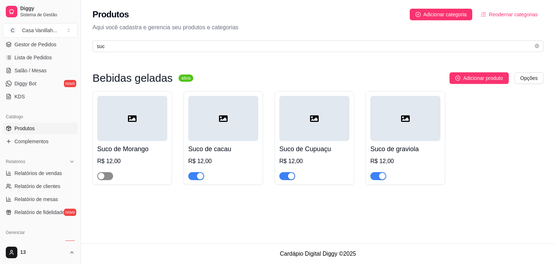
click at [110, 174] on span "button" at bounding box center [105, 176] width 16 height 8
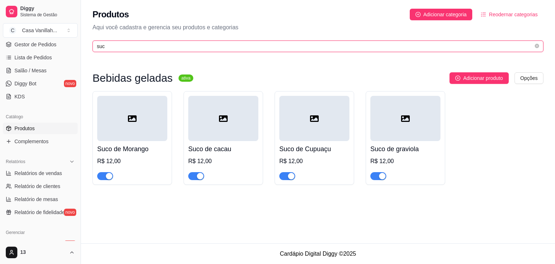
click at [187, 42] on input "suc" at bounding box center [315, 46] width 436 height 8
click at [187, 43] on input "suc" at bounding box center [315, 46] width 436 height 8
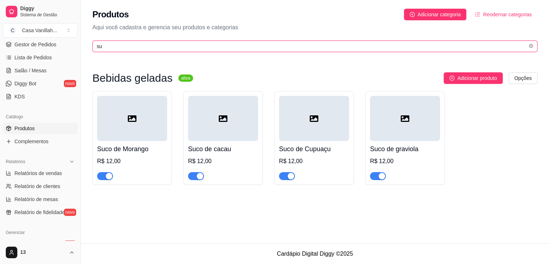
type input "s"
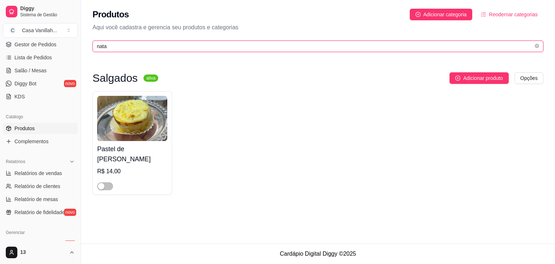
type input "nata"
